Goal: Find specific page/section: Find specific page/section

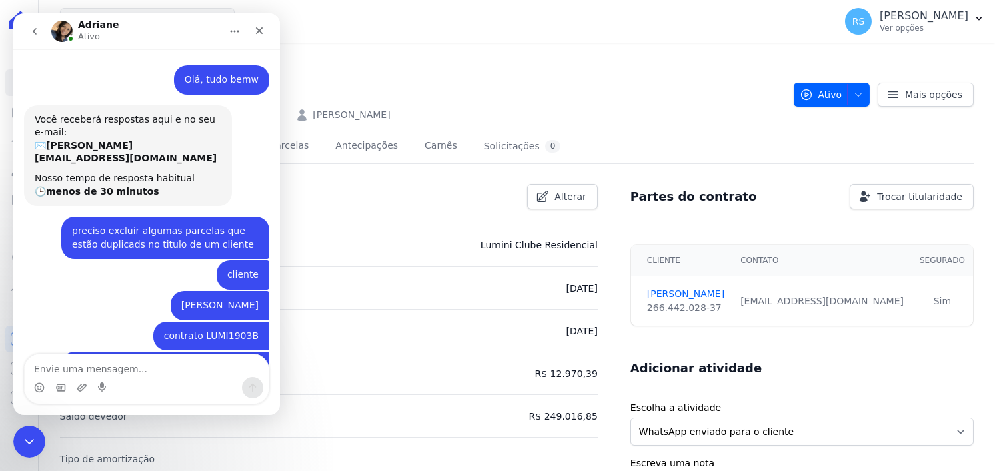
scroll to position [345, 0]
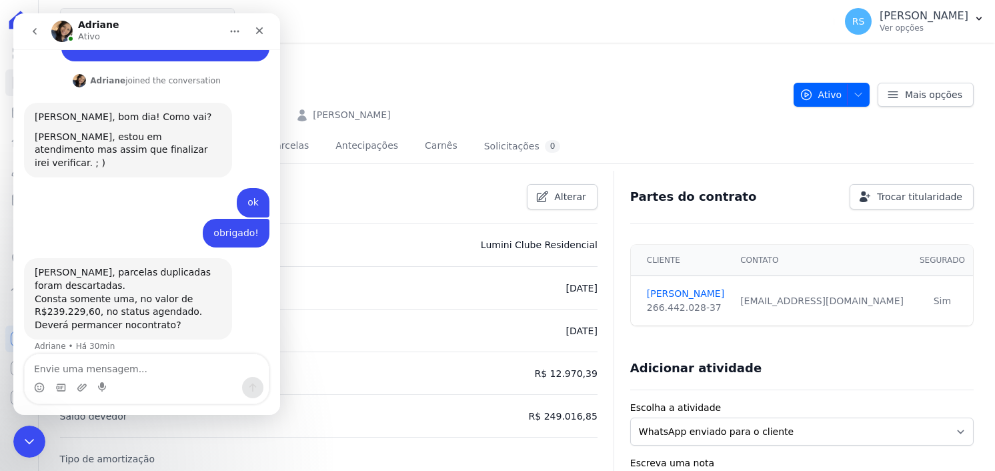
click at [132, 370] on textarea "Envie uma mensagem..." at bounding box center [147, 365] width 244 height 23
type textarea "se não estiver duplicado pode manter"
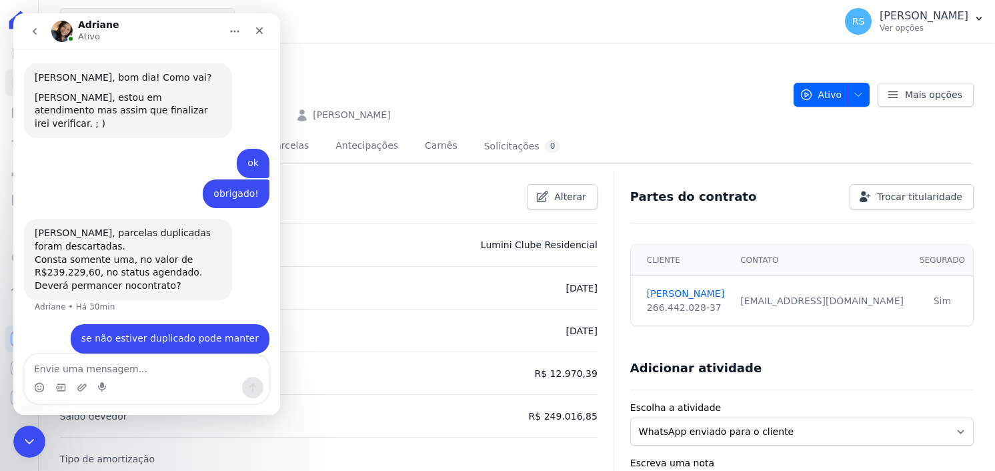
scroll to position [385, 0]
type textarea "obrigado!"
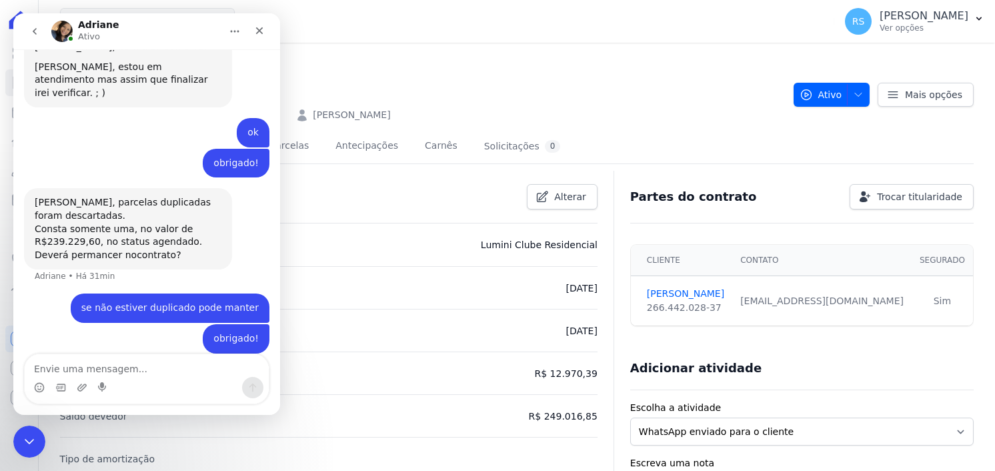
click at [421, 71] on div "Contratos Contrato #6d8daed3 LUMI1903B Lumini Clube Residencial LUMI1903B [PERS…" at bounding box center [421, 87] width 723 height 69
click at [25, 436] on icon "Encerramento do Messenger da Intercom" at bounding box center [27, 439] width 16 height 16
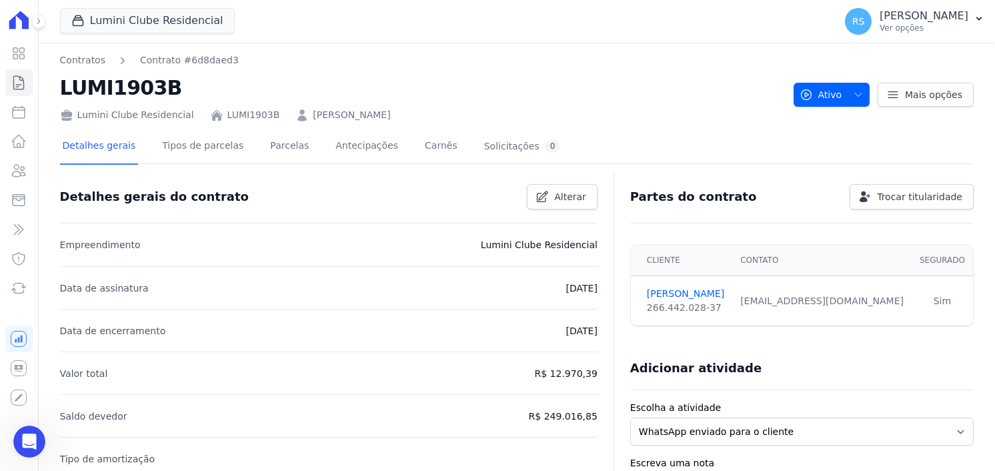
scroll to position [415, 0]
click at [267, 142] on link "Parcelas" at bounding box center [289, 146] width 44 height 35
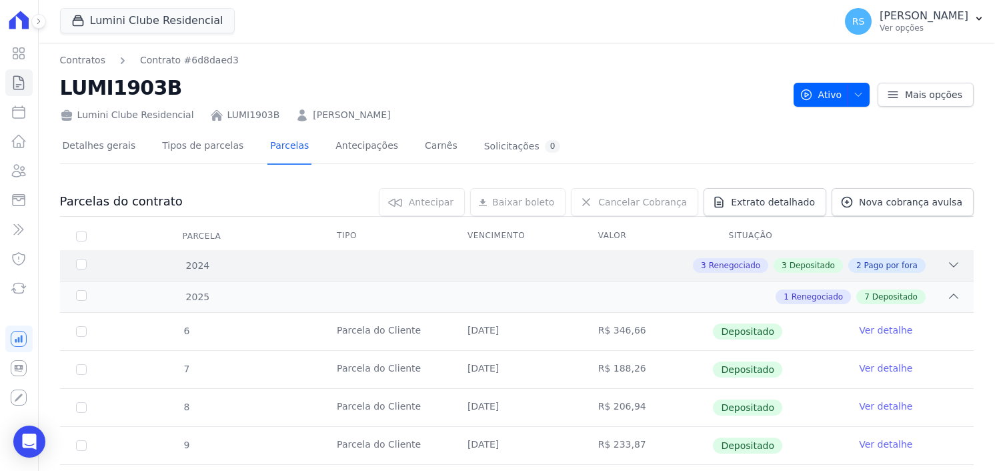
click at [222, 266] on div "3 Renegociado 3 Depositado 2 Pago por fora" at bounding box center [561, 265] width 797 height 15
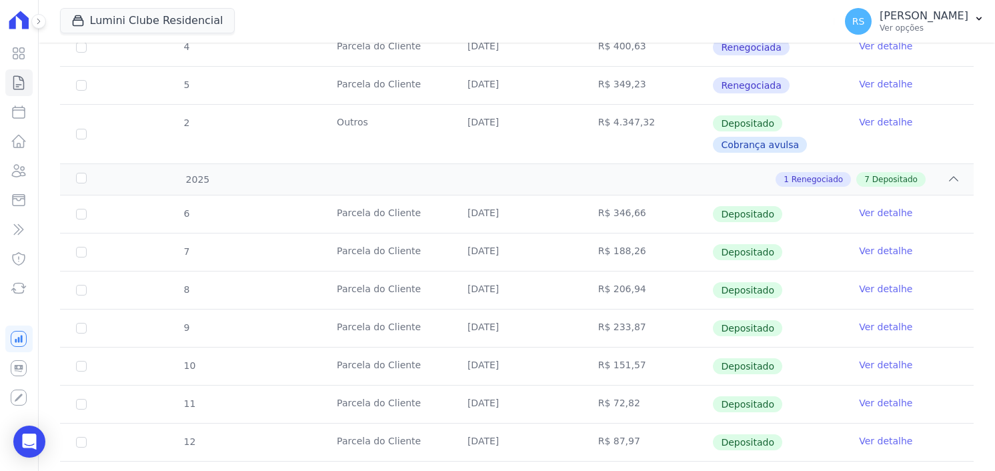
scroll to position [527, 0]
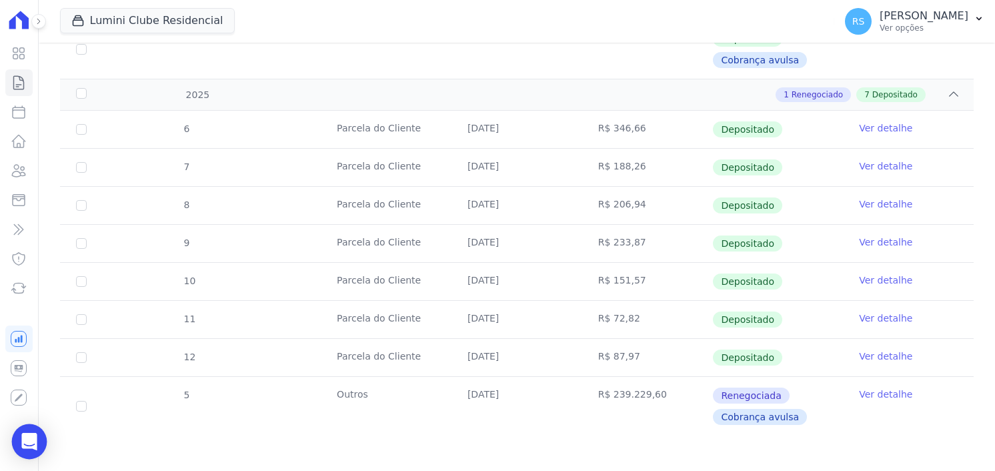
click at [39, 442] on div "Open Intercom Messenger" at bounding box center [29, 441] width 35 height 35
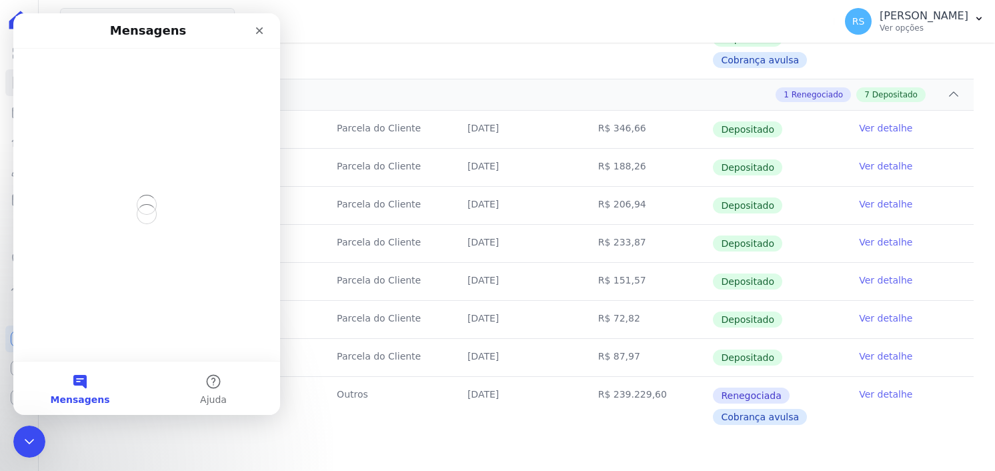
scroll to position [0, 0]
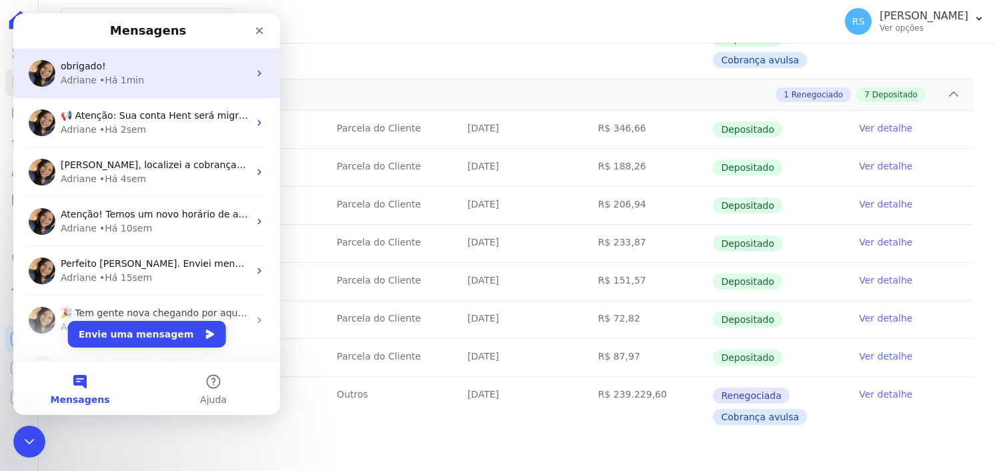
click at [164, 75] on div "Adriane • Há 1min" at bounding box center [155, 80] width 188 height 14
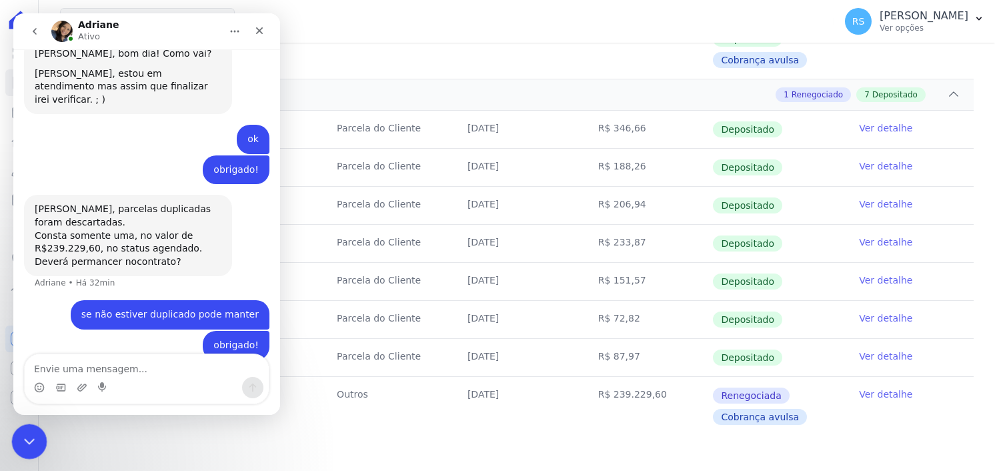
scroll to position [415, 0]
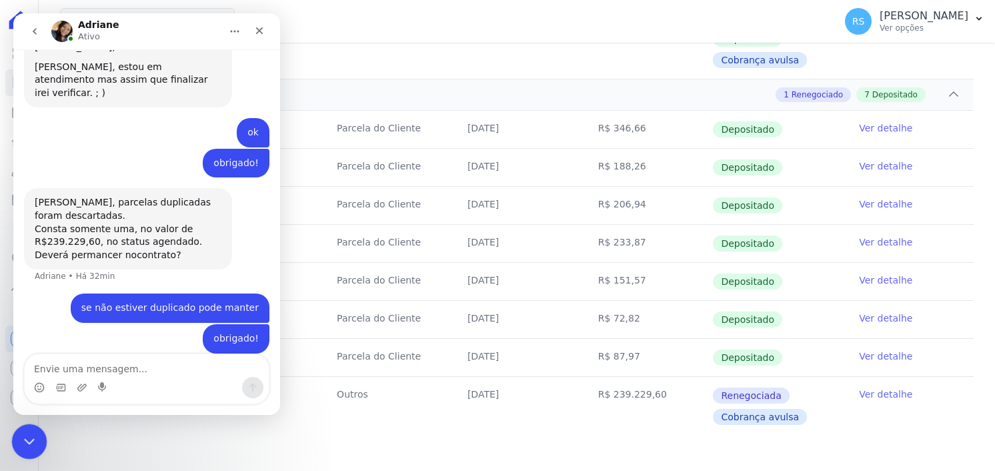
click at [29, 434] on icon "Encerramento do Messenger da Intercom" at bounding box center [27, 439] width 16 height 16
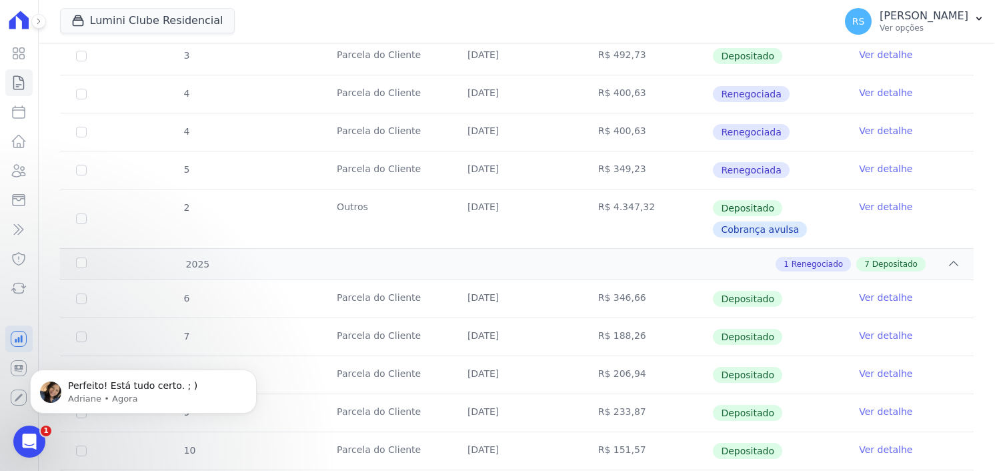
scroll to position [0, 0]
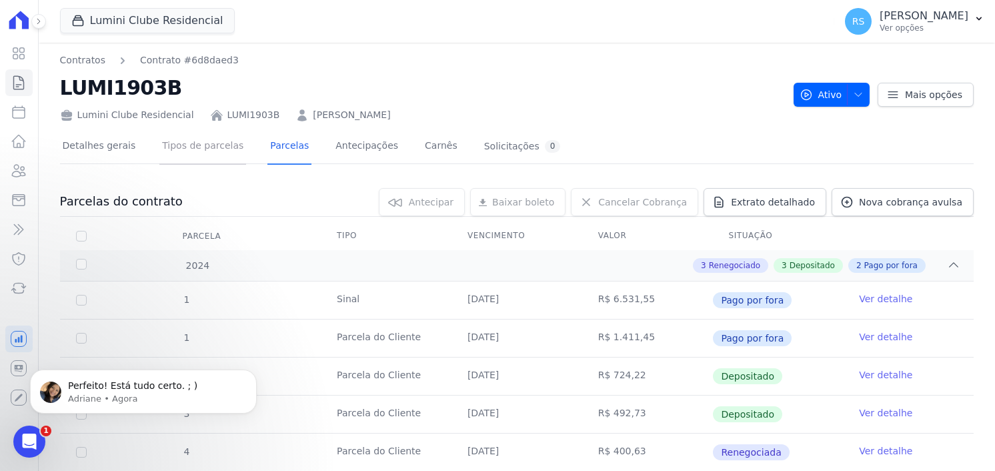
click at [201, 149] on link "Tipos de parcelas" at bounding box center [202, 146] width 87 height 35
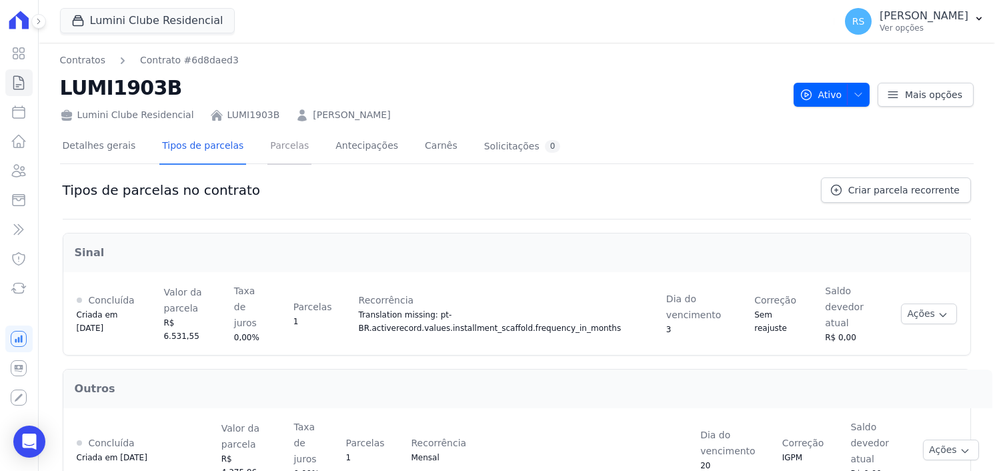
click at [289, 151] on link "Parcelas" at bounding box center [289, 146] width 44 height 35
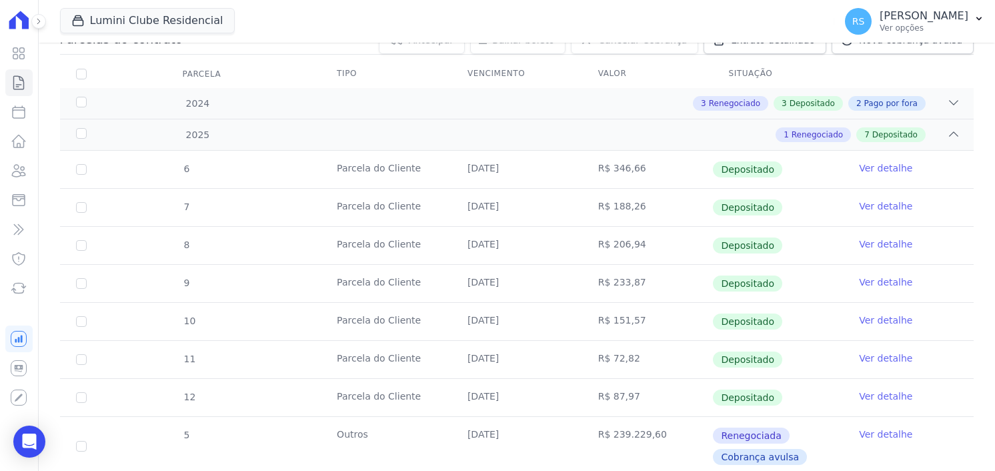
scroll to position [204, 0]
